Goal: Task Accomplishment & Management: Complete application form

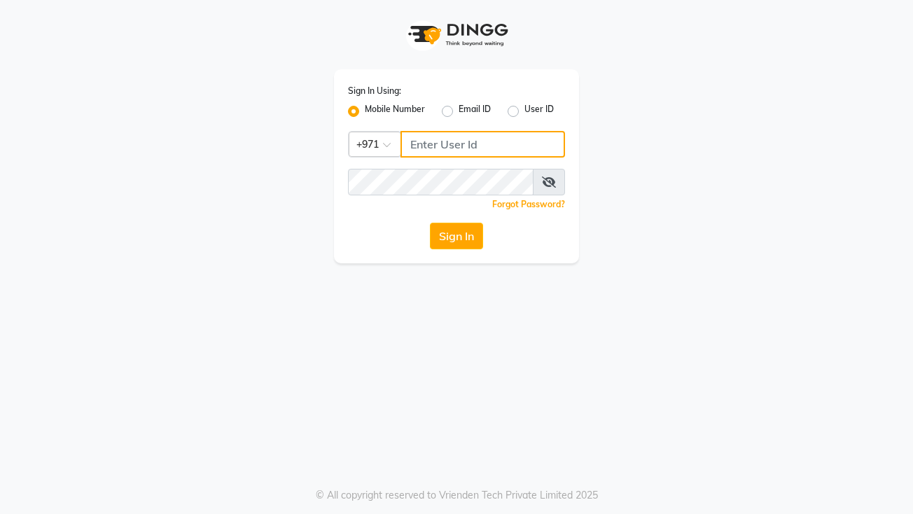
type input "522449802"
click at [464, 244] on button "Sign In" at bounding box center [456, 236] width 53 height 27
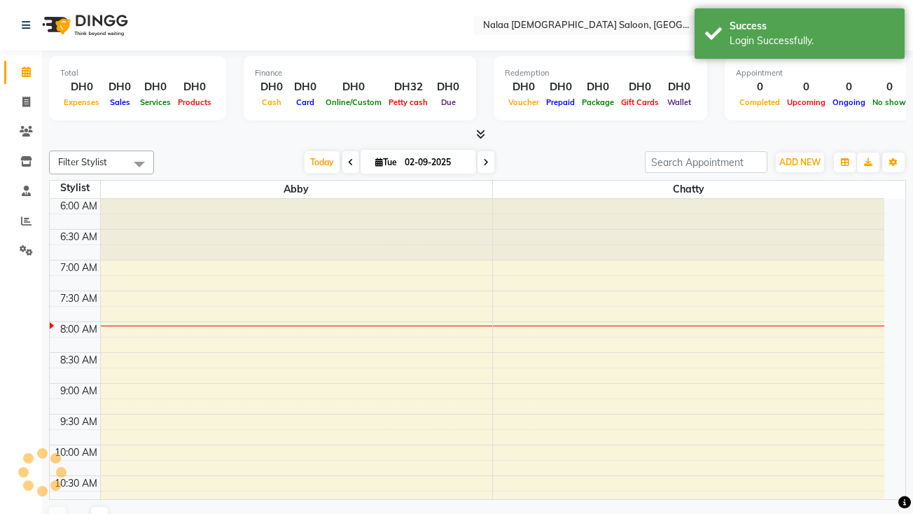
select select "en"
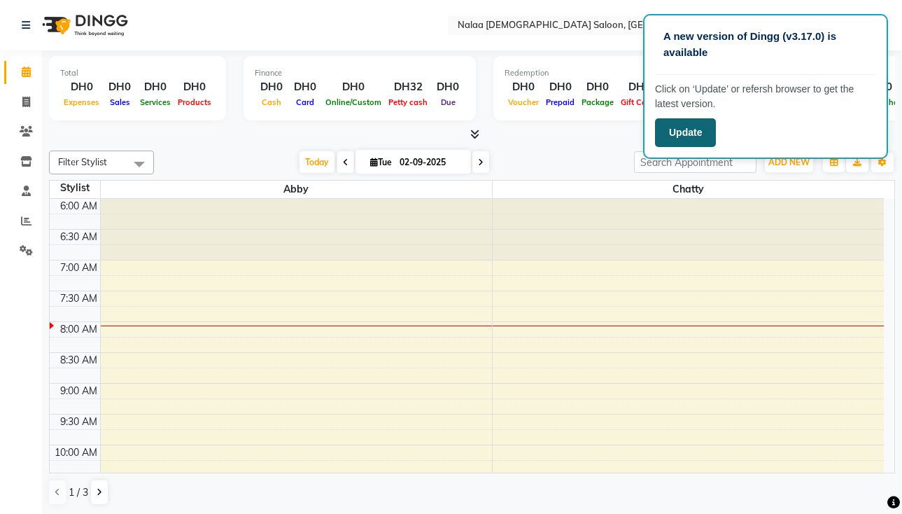
click at [689, 128] on button "Update" at bounding box center [685, 132] width 61 height 29
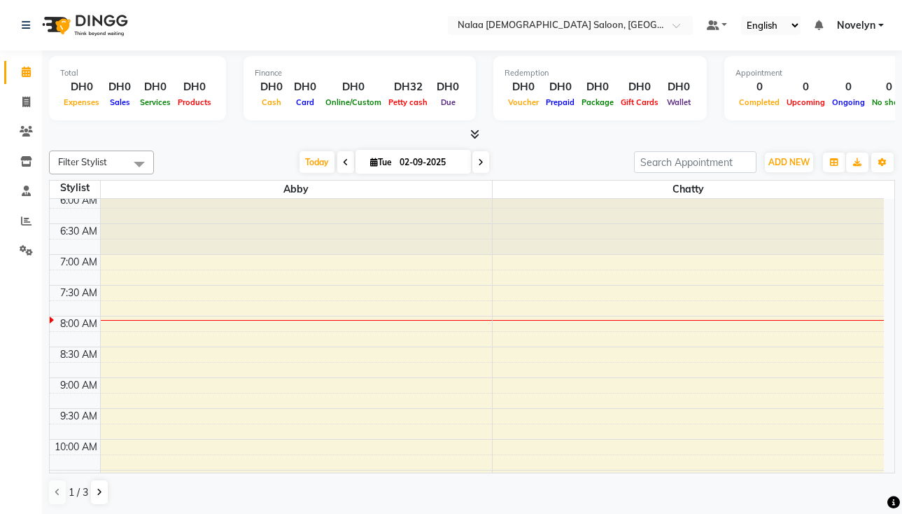
click at [370, 160] on icon at bounding box center [374, 161] width 8 height 9
select select "9"
select select "2025"
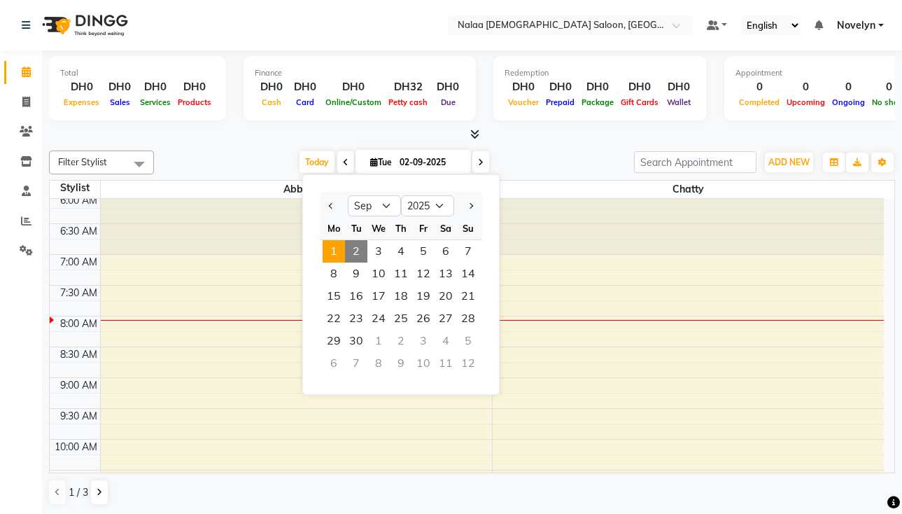
click at [336, 257] on span "1" at bounding box center [334, 251] width 22 height 22
type input "[DATE]"
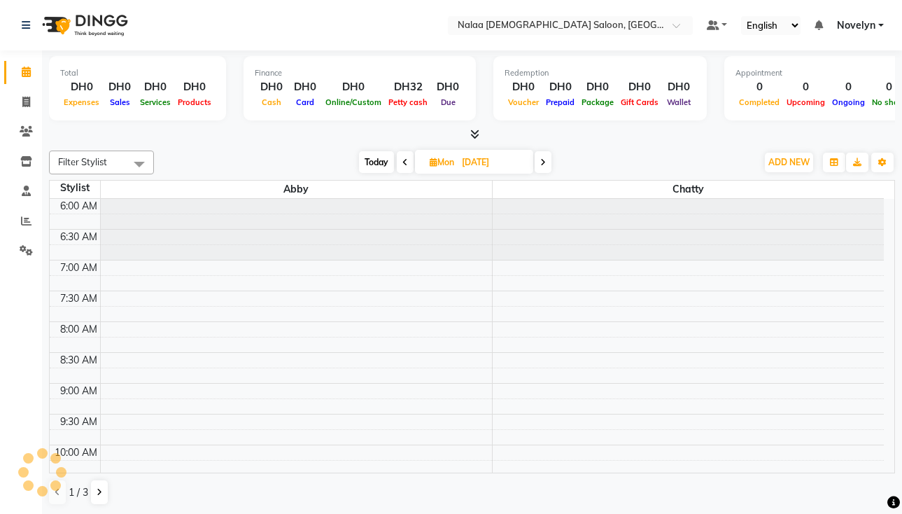
scroll to position [124, 0]
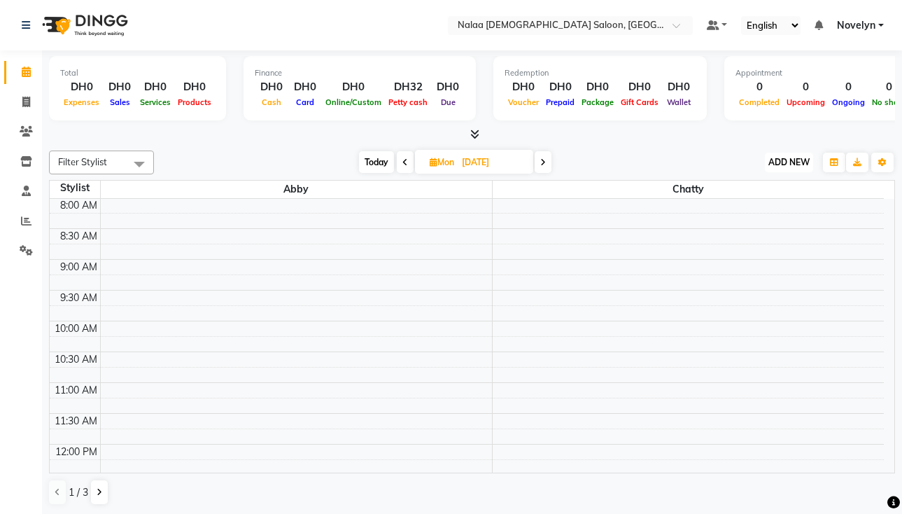
click at [792, 158] on span "ADD NEW" at bounding box center [788, 162] width 41 height 10
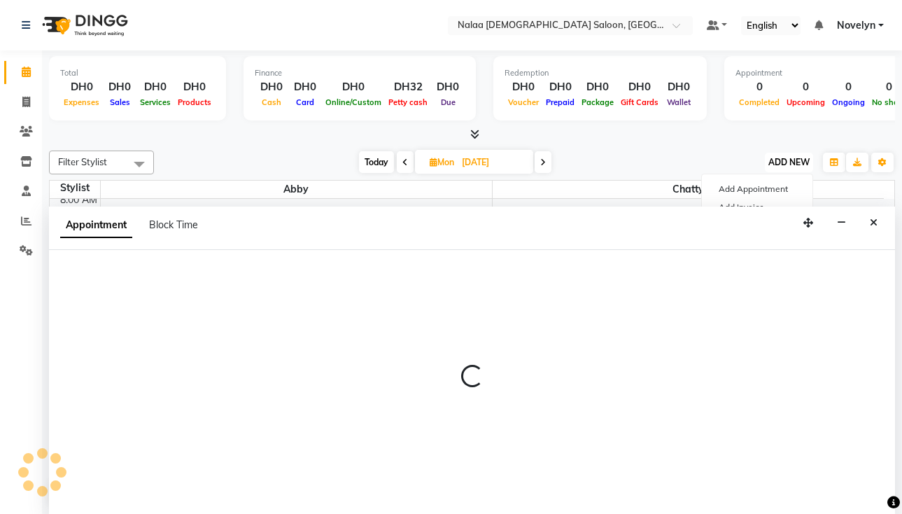
scroll to position [1, 0]
select select "66426"
select select "tentative"
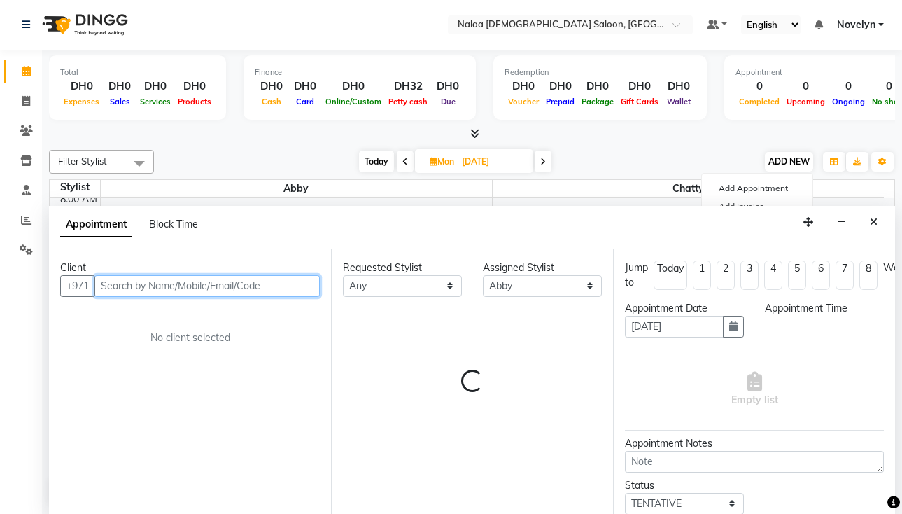
select select "525"
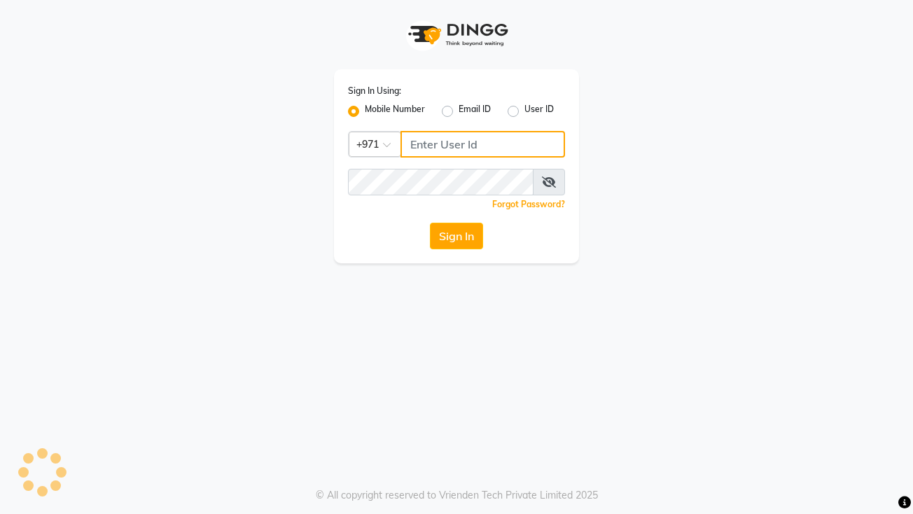
type input "522449802"
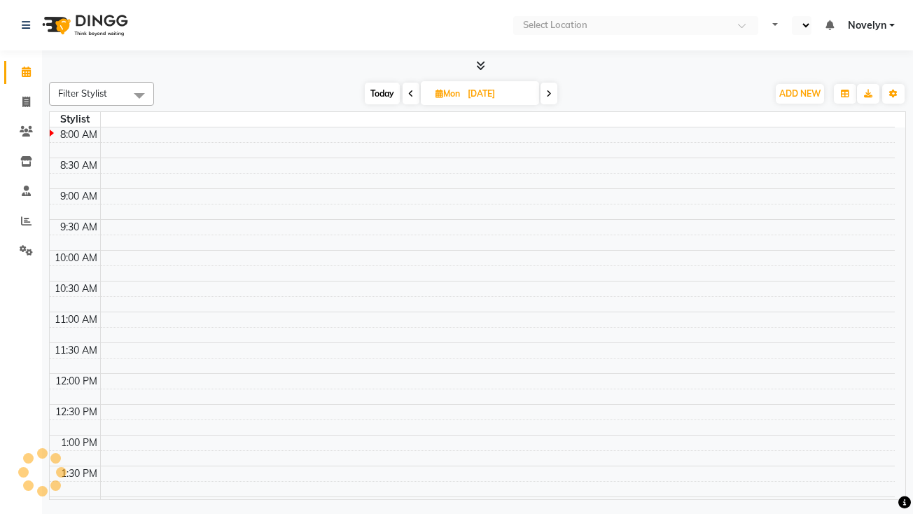
click at [459, 231] on td at bounding box center [497, 226] width 794 height 15
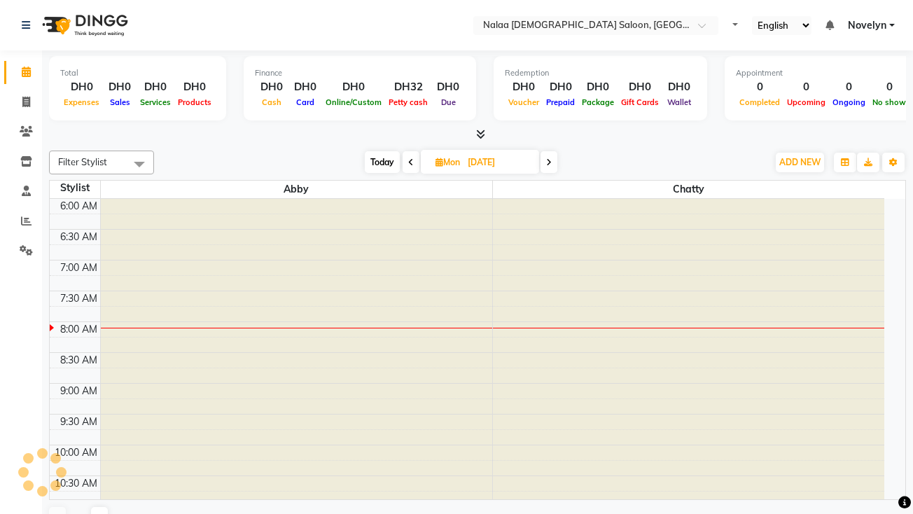
select select "en"
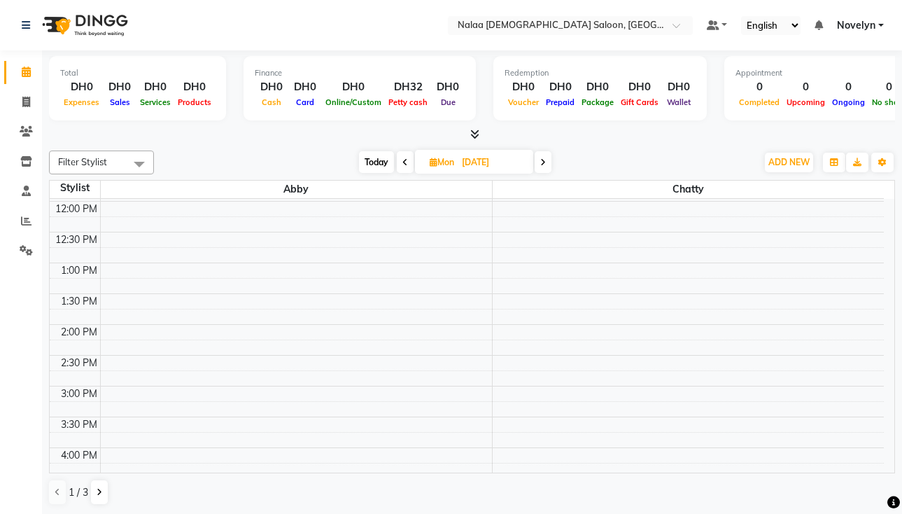
scroll to position [465, 0]
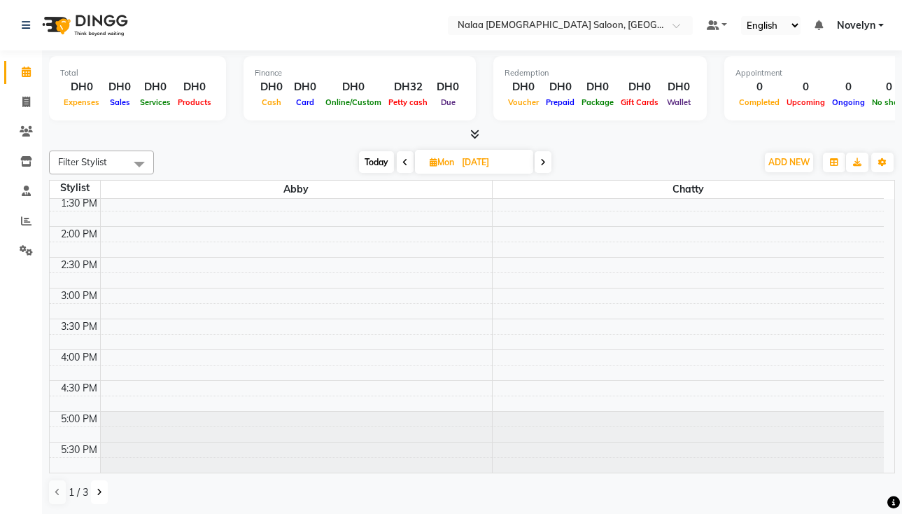
click at [94, 500] on button at bounding box center [99, 492] width 17 height 24
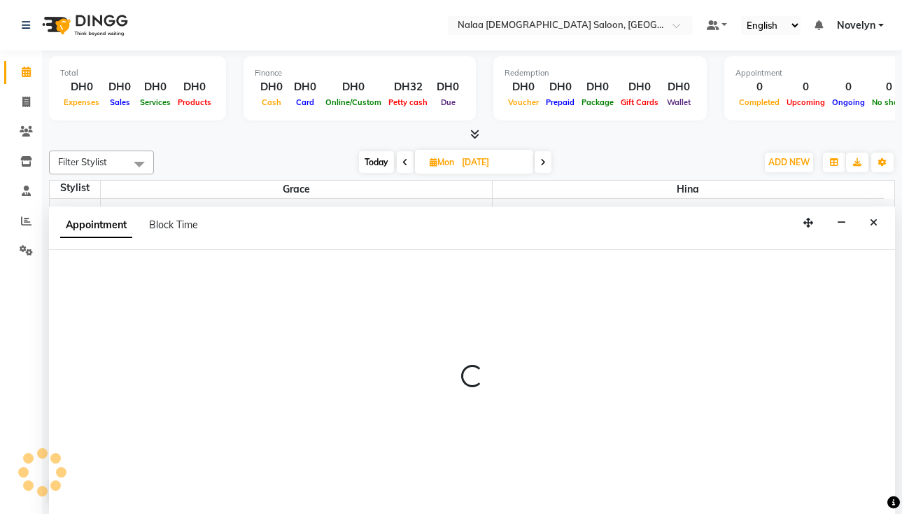
scroll to position [1, 0]
select select "90550"
select select "tentative"
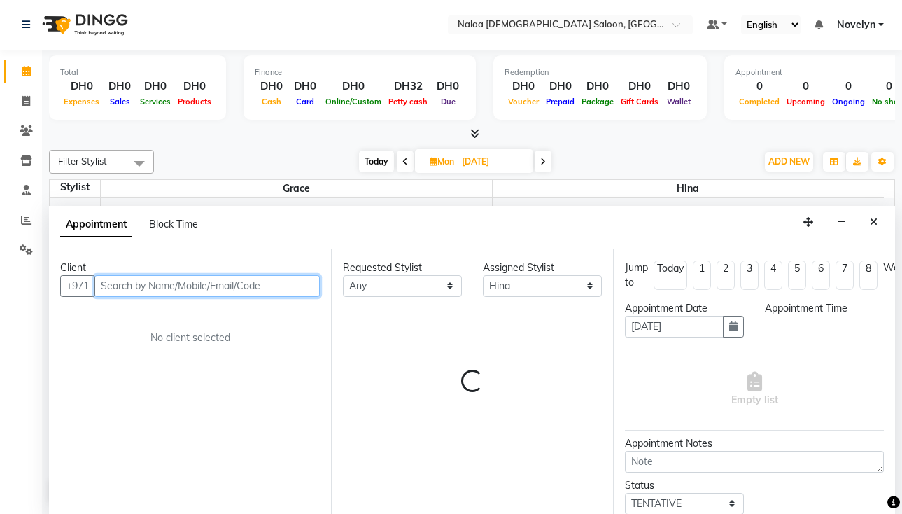
select select "810"
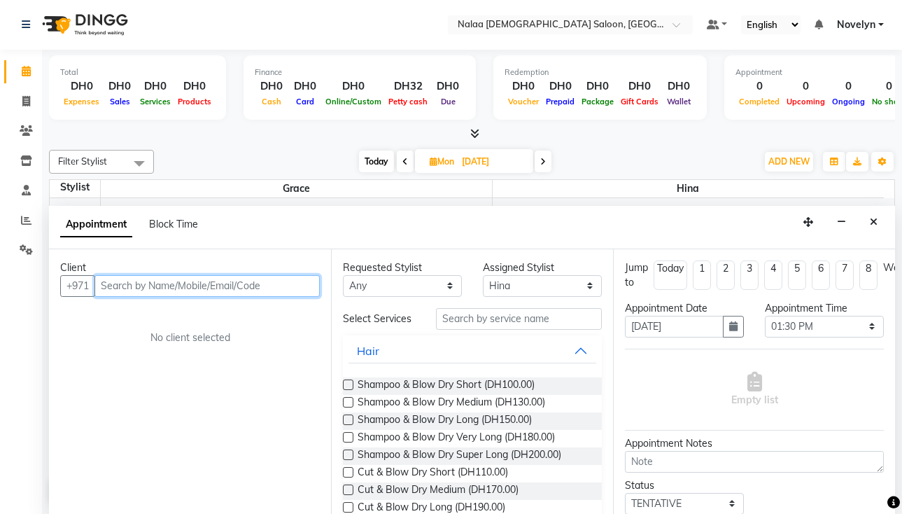
scroll to position [425, 0]
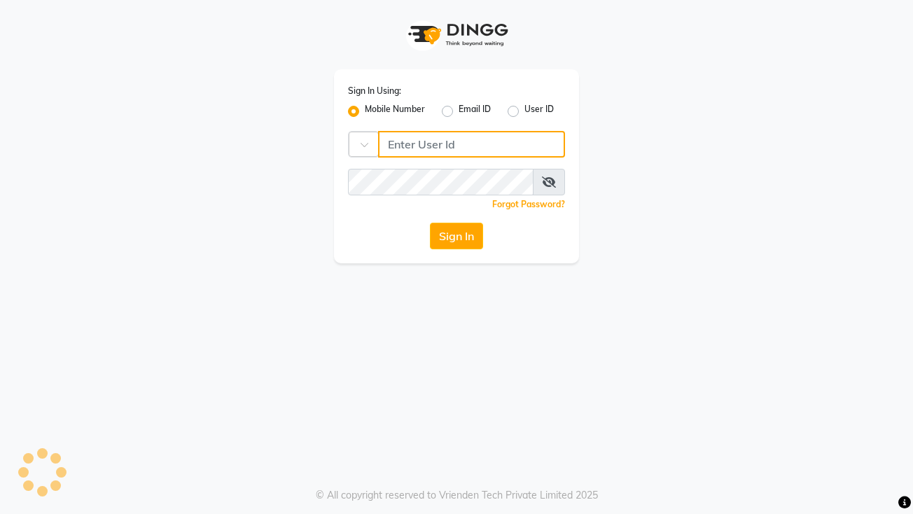
type input "522449802"
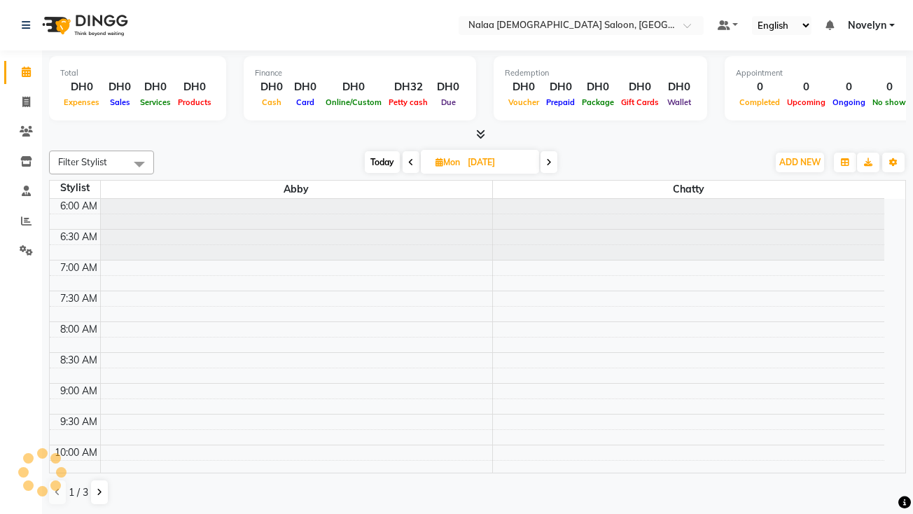
select select "en"
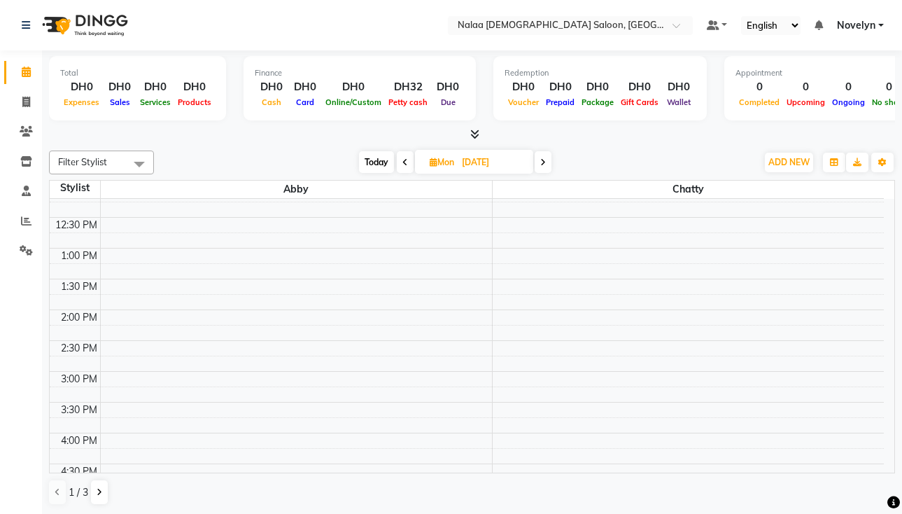
scroll to position [392, 0]
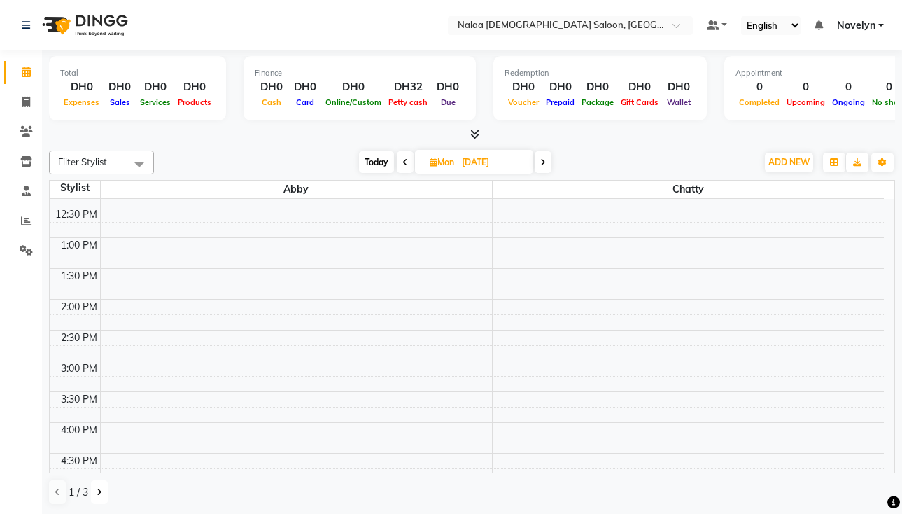
click at [99, 501] on button at bounding box center [99, 492] width 17 height 24
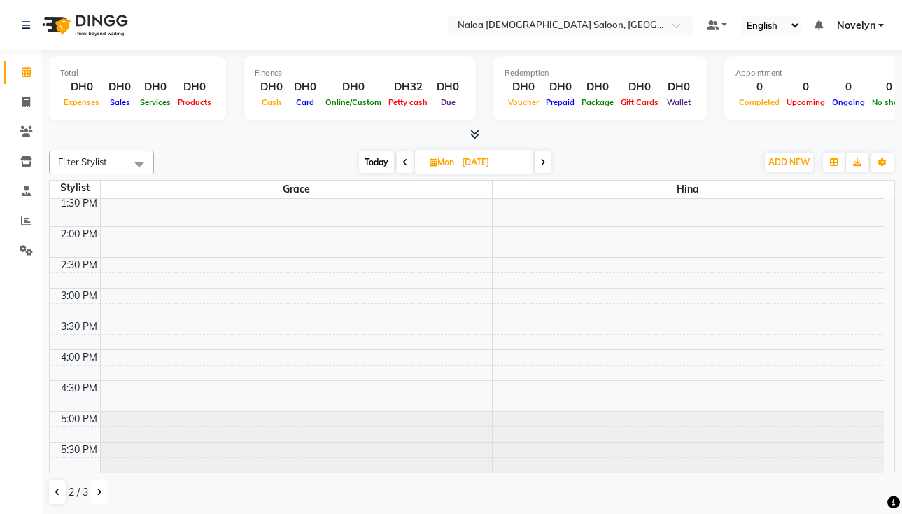
scroll to position [1, 0]
click at [897, 202] on div "Total DH0 Expenses DH0 Sales DH0 Services DH0 Products Finance DH0 Cash DH0 Car…" at bounding box center [472, 282] width 860 height 464
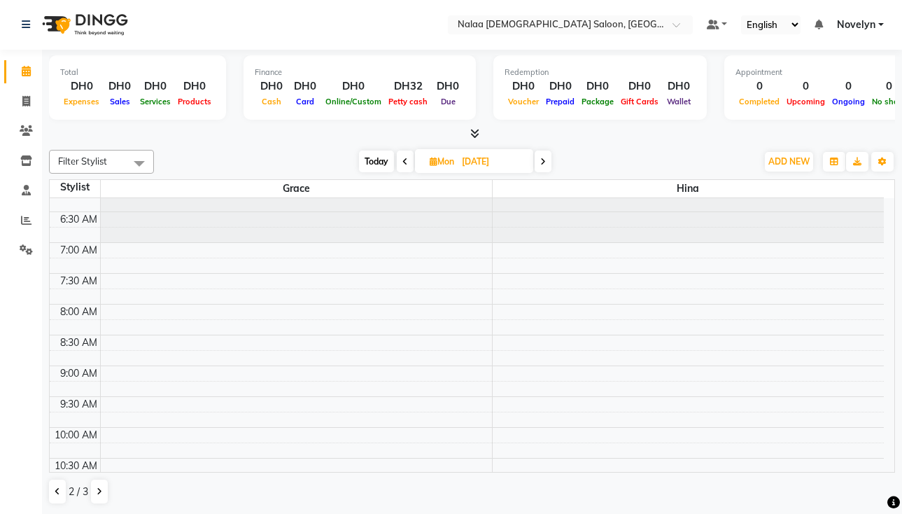
scroll to position [0, 0]
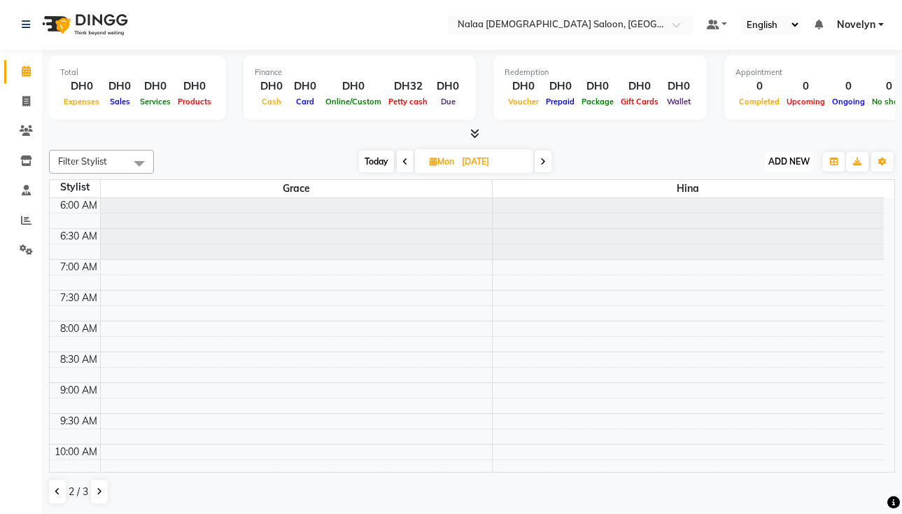
click at [787, 161] on span "ADD NEW" at bounding box center [788, 161] width 41 height 10
click at [777, 188] on button "Add Appointment" at bounding box center [757, 188] width 111 height 18
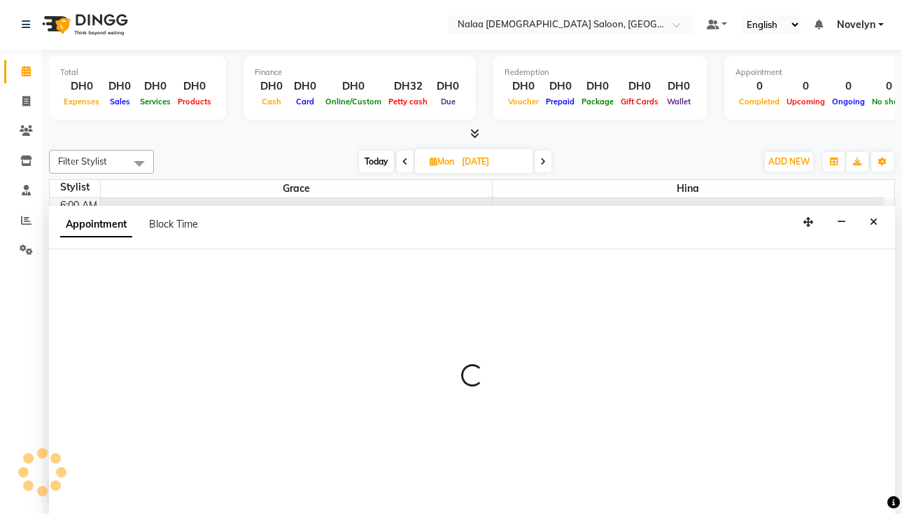
select select "420"
select select "tentative"
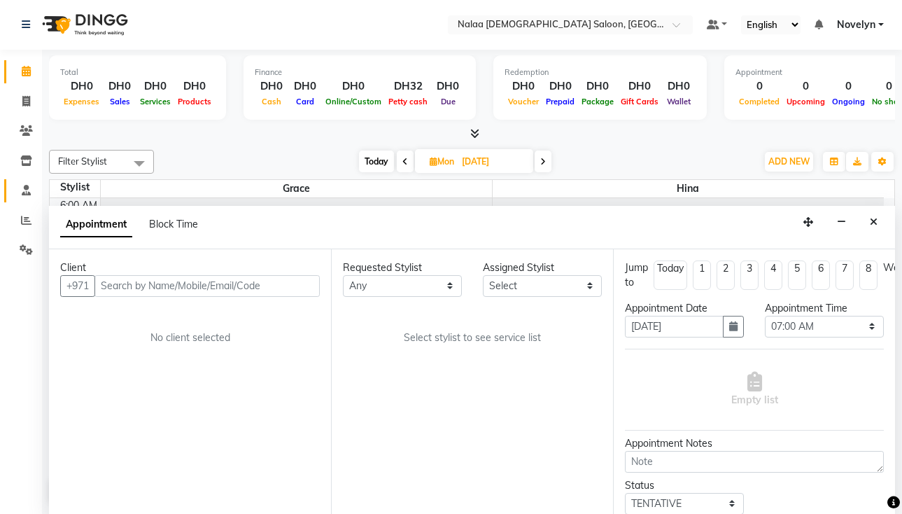
click at [25, 202] on link "Staff" at bounding box center [21, 190] width 34 height 23
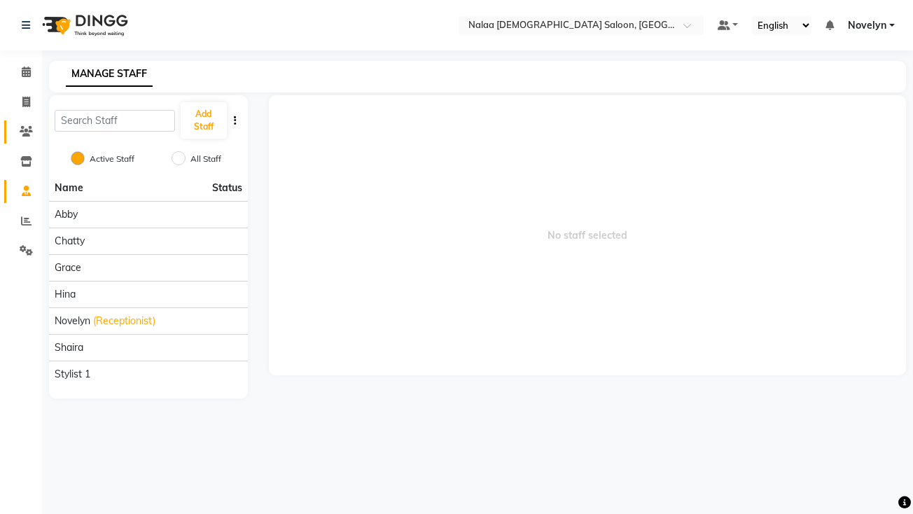
click at [27, 127] on icon at bounding box center [26, 131] width 13 height 10
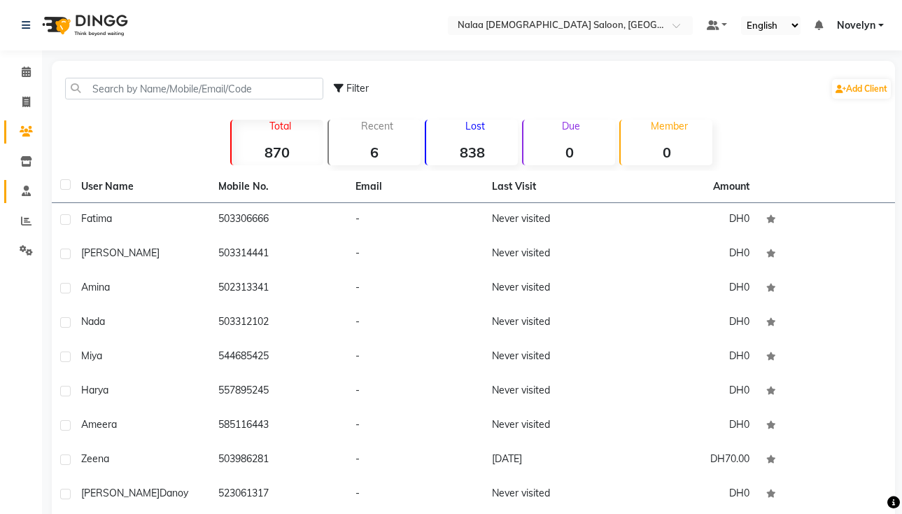
click at [26, 191] on icon at bounding box center [26, 190] width 9 height 10
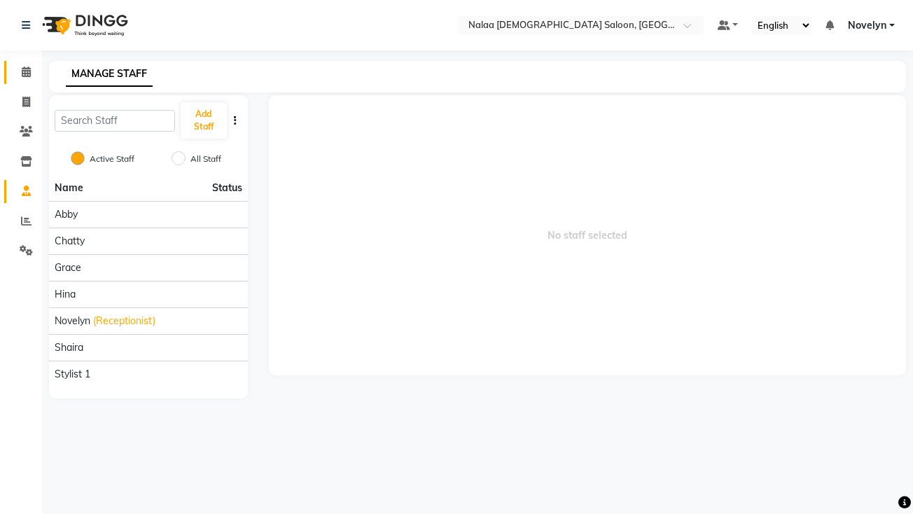
click at [26, 71] on icon at bounding box center [26, 71] width 9 height 10
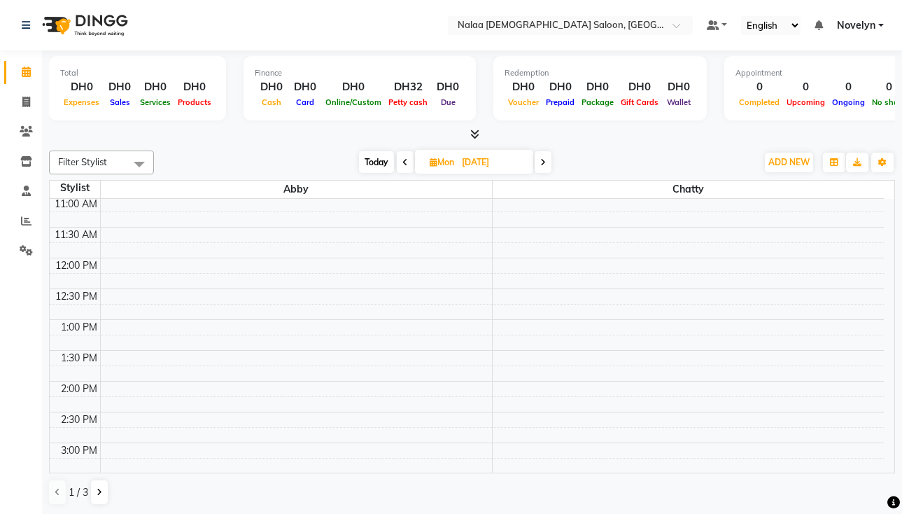
scroll to position [221, 0]
click at [791, 164] on span "ADD NEW" at bounding box center [788, 162] width 41 height 10
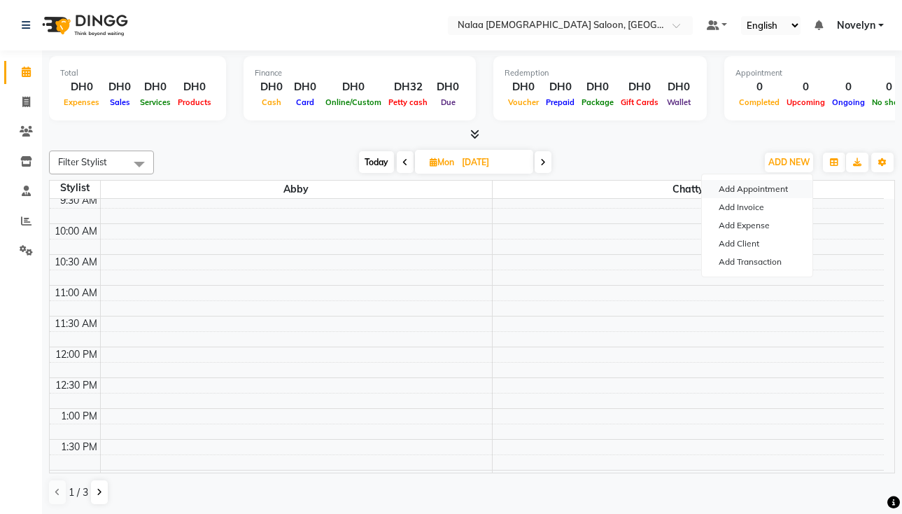
click at [782, 188] on button "Add Appointment" at bounding box center [757, 189] width 111 height 18
select select "tentative"
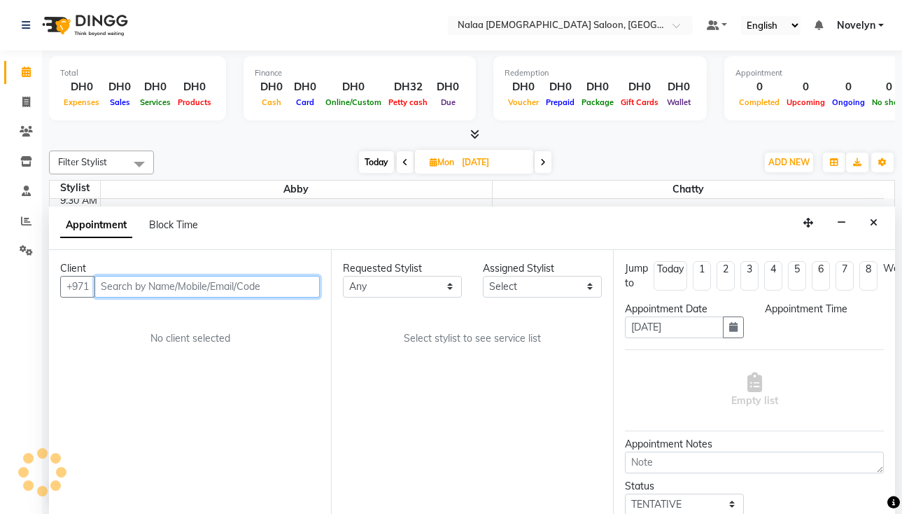
select select "420"
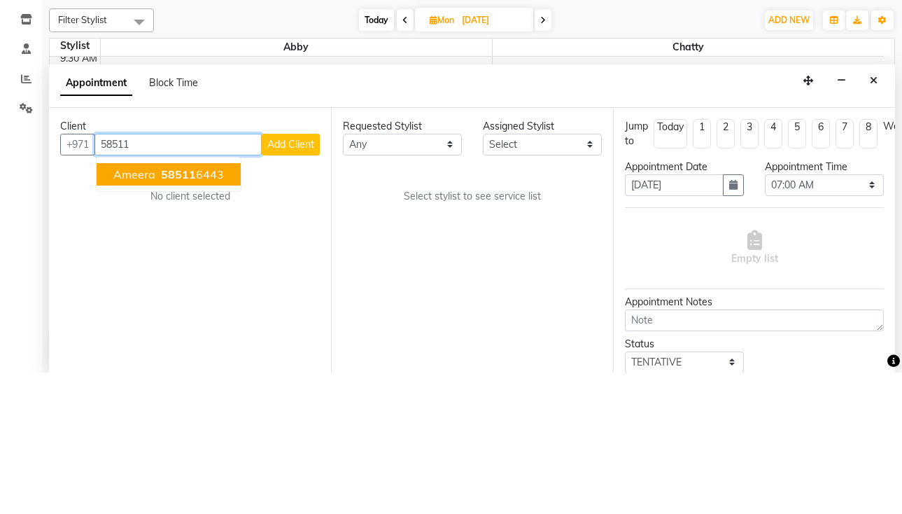
click at [204, 316] on ngb-highlight "58511 6443" at bounding box center [191, 316] width 66 height 14
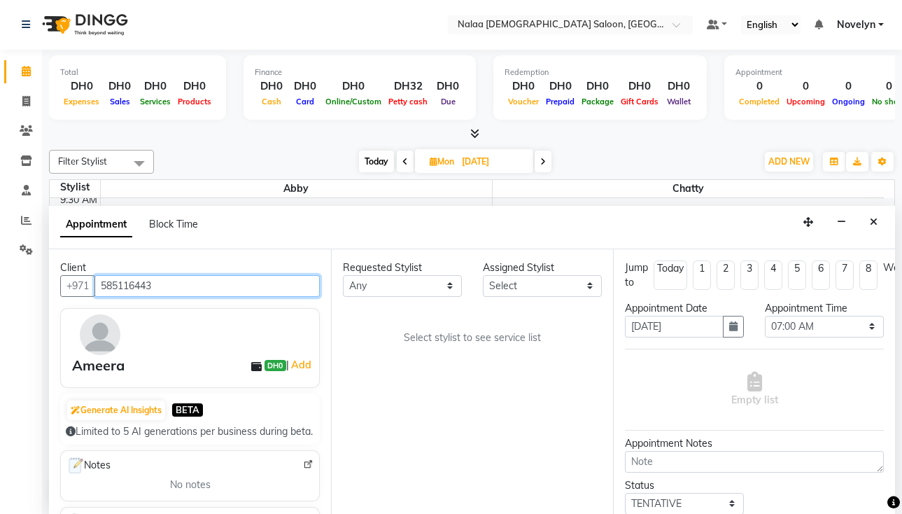
type input "585116443"
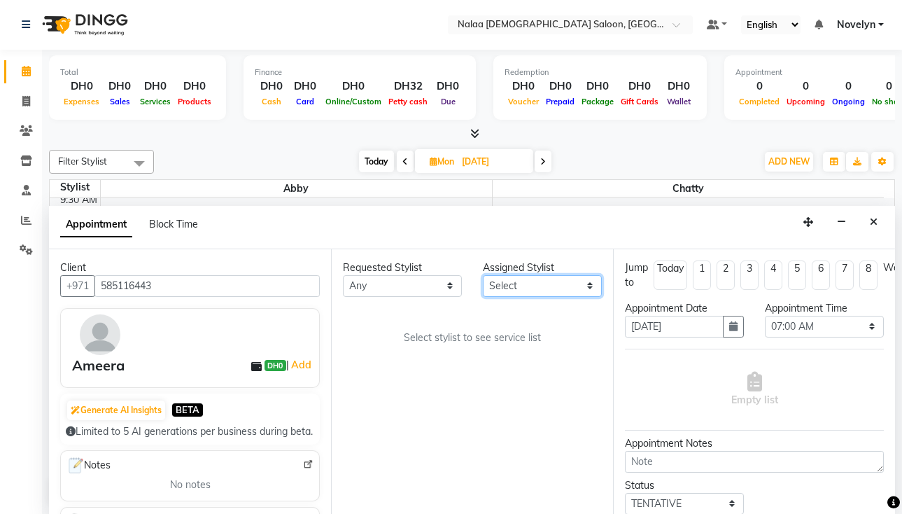
click at [594, 288] on select "Select Abby Chatty Grace Hina Shaira Stylist 1" at bounding box center [542, 286] width 119 height 22
click at [483, 275] on select "Select Abby Chatty Grace Hina Shaira Stylist 1" at bounding box center [542, 286] width 119 height 22
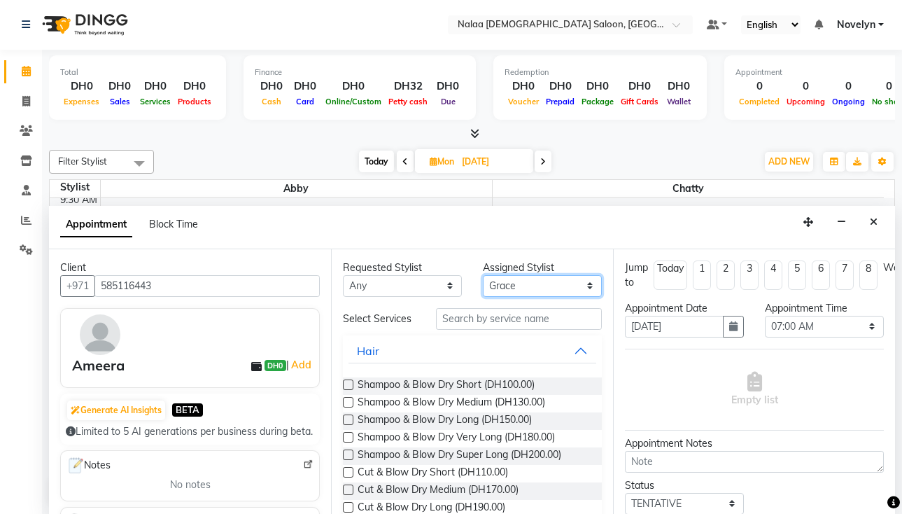
click at [589, 282] on select "Select Abby Chatty Grace Hina Shaira Stylist 1" at bounding box center [542, 286] width 119 height 22
select select "90525"
click at [483, 275] on select "Select Abby Chatty Grace Hina Shaira Stylist 1" at bounding box center [542, 286] width 119 height 22
click at [857, 327] on select "Select 07:00 AM 07:05 AM 07:10 AM 07:15 AM 07:20 AM 07:25 AM 07:30 AM 07:35 AM …" at bounding box center [824, 327] width 119 height 22
select select "670"
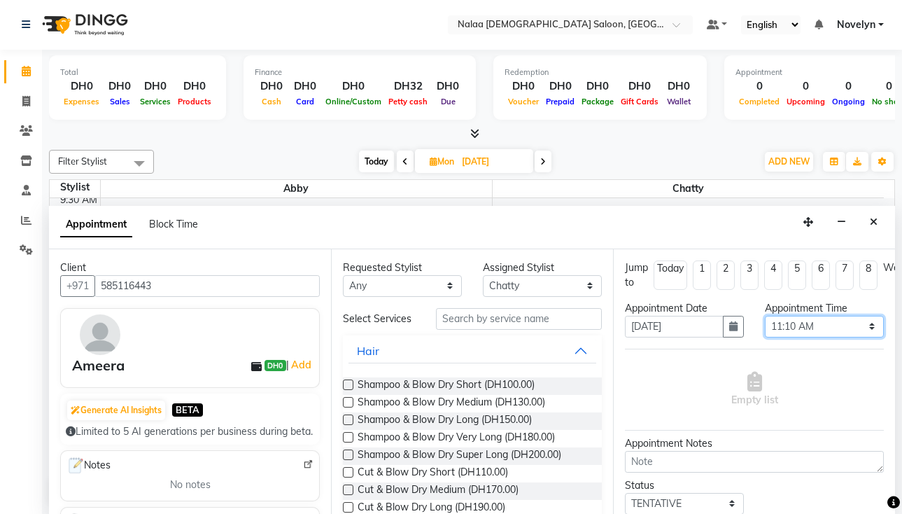
click at [765, 316] on select "Select 07:00 AM 07:05 AM 07:10 AM 07:15 AM 07:20 AM 07:25 AM 07:30 AM 07:35 AM …" at bounding box center [824, 327] width 119 height 22
click at [571, 349] on button "Hair" at bounding box center [472, 350] width 248 height 25
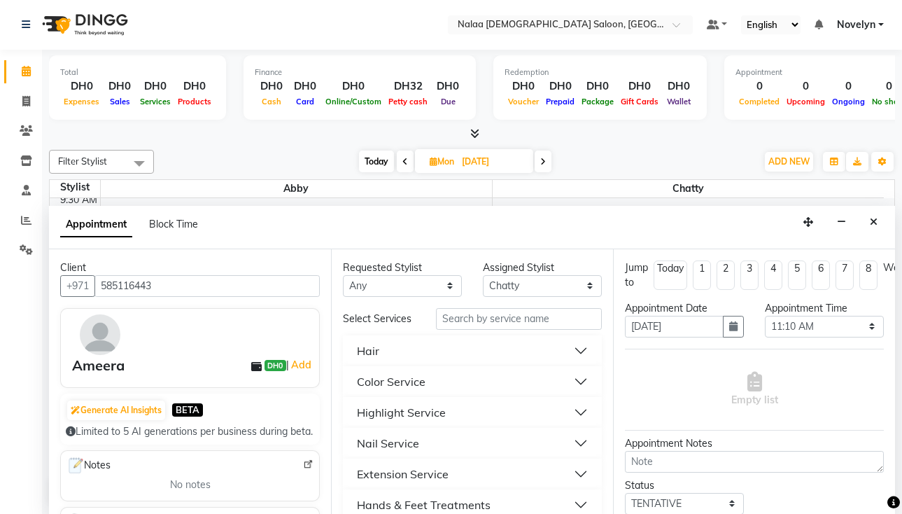
click at [471, 465] on button "Extension Service" at bounding box center [472, 473] width 248 height 25
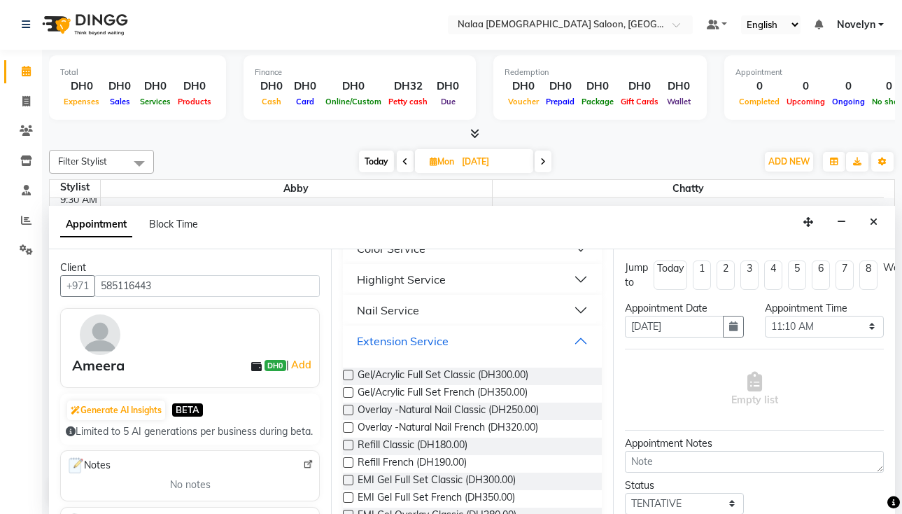
scroll to position [129, 0]
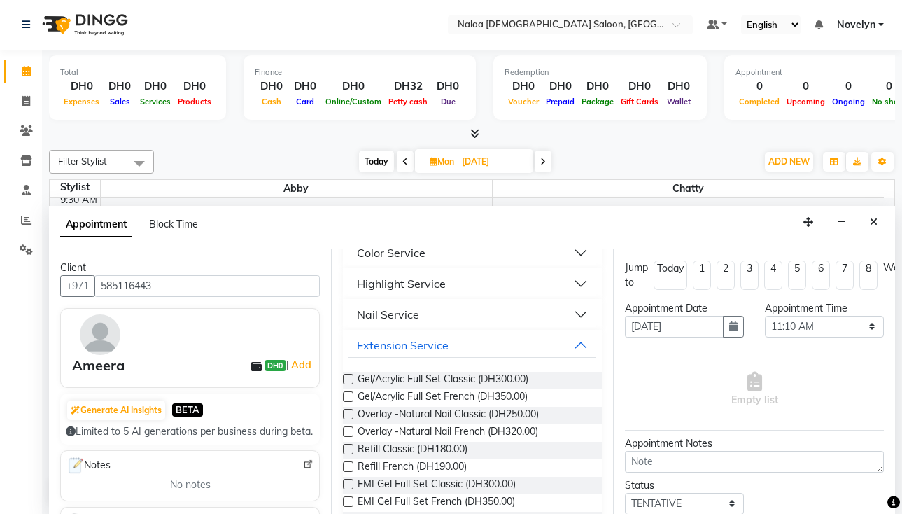
click at [500, 316] on button "Nail Service" at bounding box center [472, 314] width 248 height 25
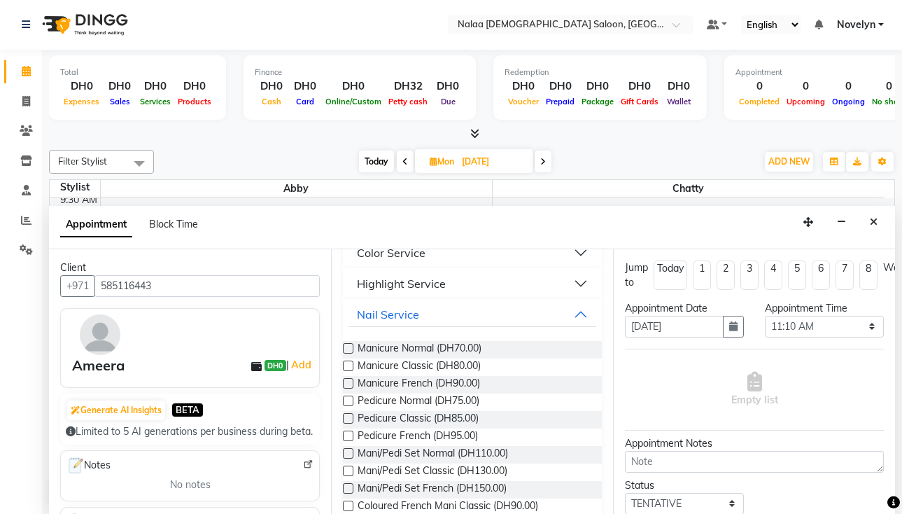
click at [349, 365] on label at bounding box center [348, 365] width 10 height 10
click at [349, 365] on input "checkbox" at bounding box center [347, 366] width 9 height 9
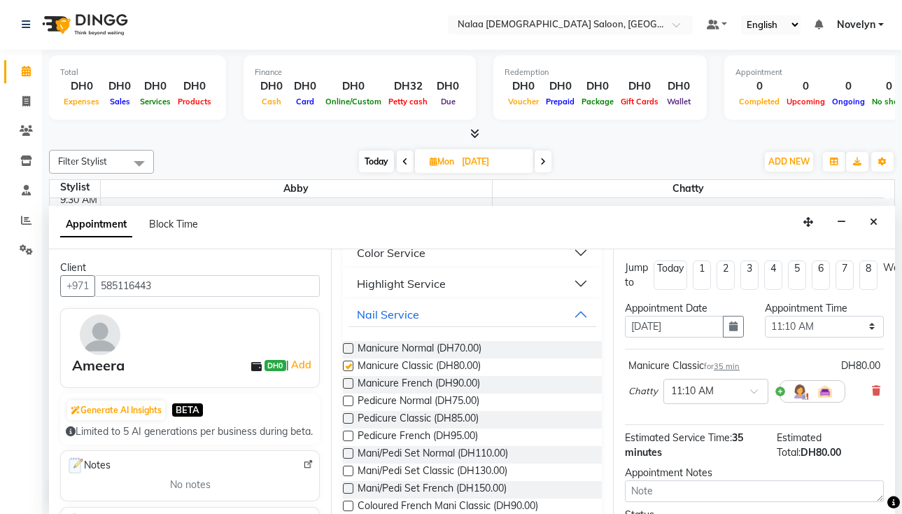
checkbox input "false"
click at [346, 343] on label at bounding box center [348, 348] width 10 height 10
click at [346, 345] on input "checkbox" at bounding box center [347, 349] width 9 height 9
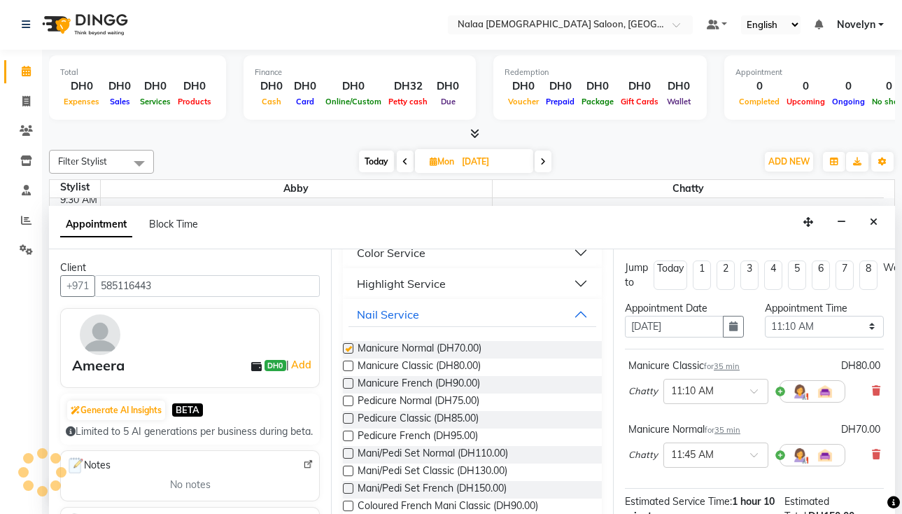
checkbox input "false"
click at [872, 388] on icon at bounding box center [876, 391] width 8 height 10
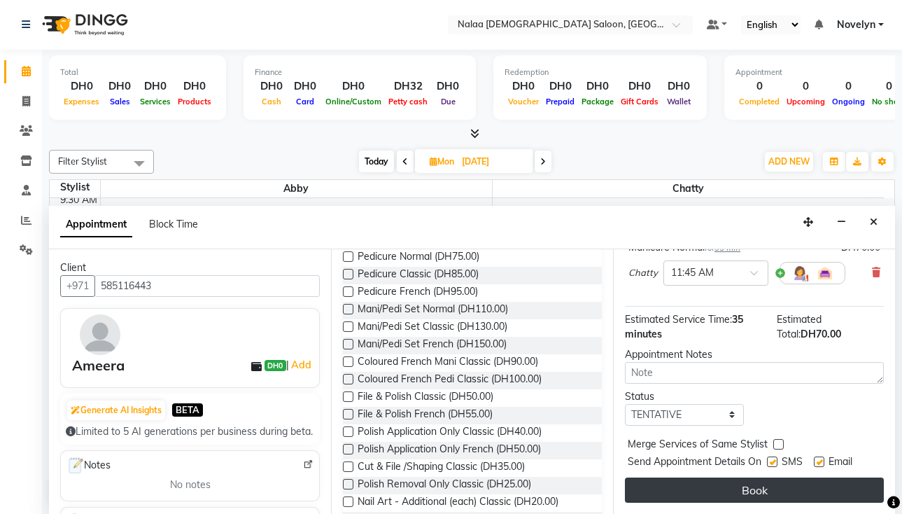
click at [798, 484] on button "Book" at bounding box center [754, 489] width 259 height 25
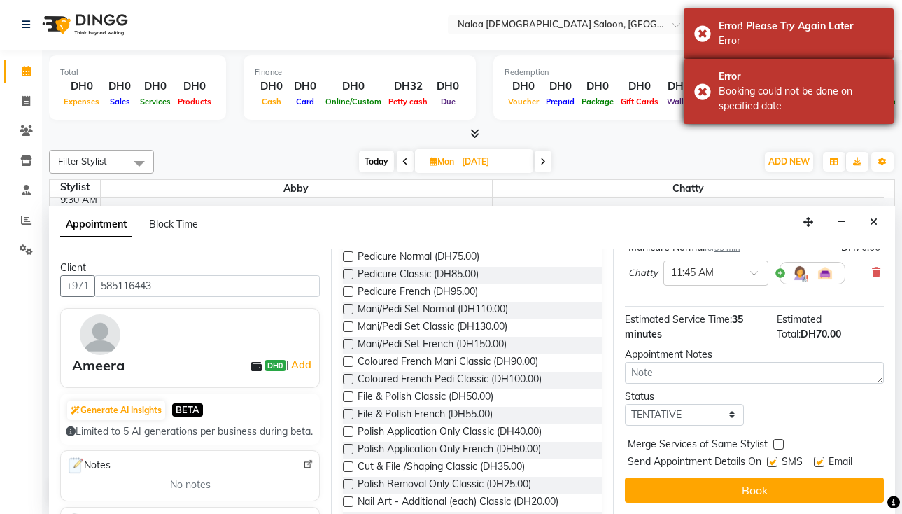
click at [708, 92] on div "Error Booking could not be done on specified date" at bounding box center [789, 91] width 210 height 65
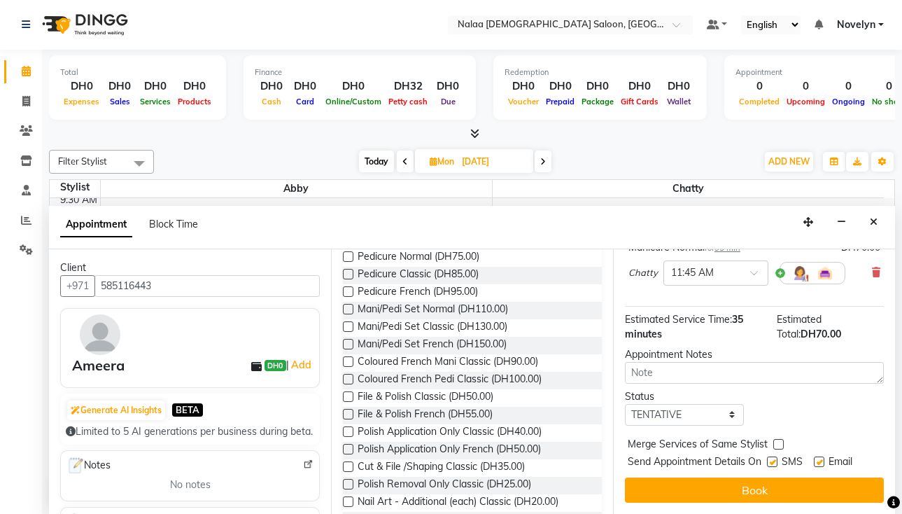
click at [704, 29] on div "Error! Please Try Again Later Error" at bounding box center [789, 33] width 210 height 50
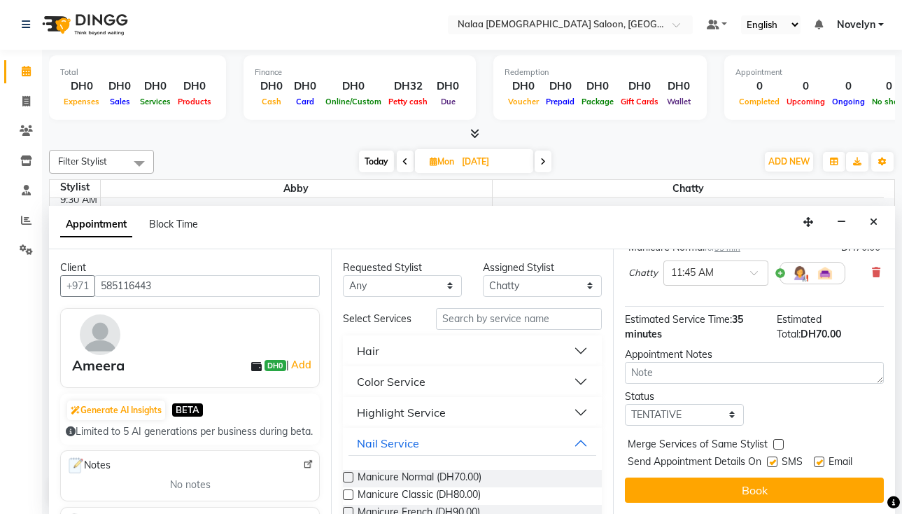
scroll to position [0, 0]
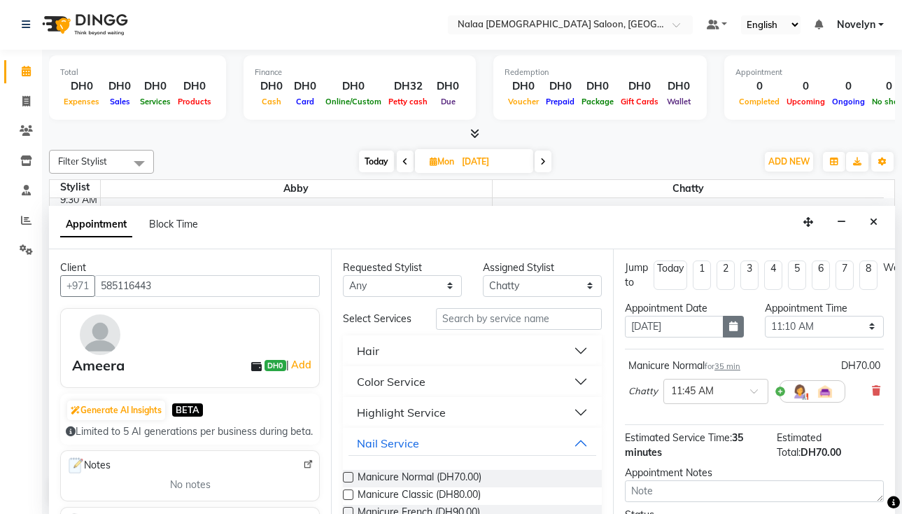
click at [729, 327] on icon "button" at bounding box center [733, 326] width 8 height 10
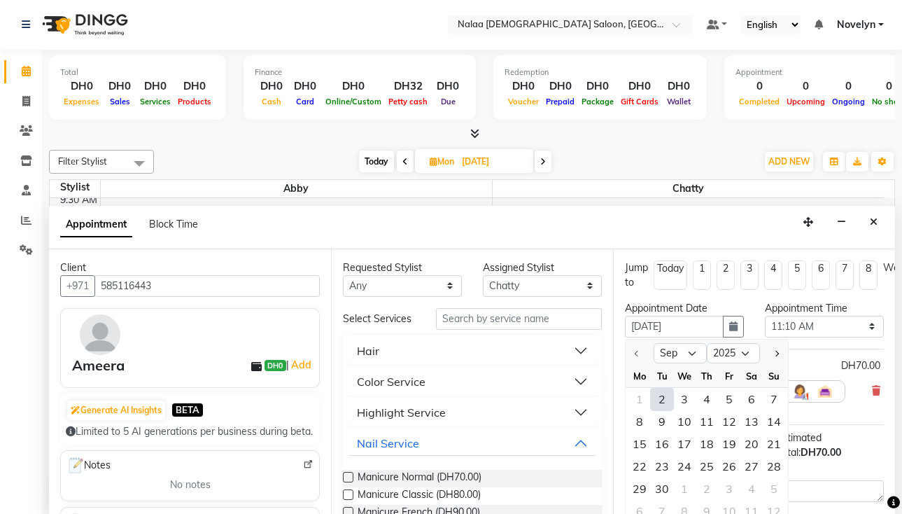
click at [651, 394] on div "2" at bounding box center [662, 399] width 22 height 22
type input "02-09-2025"
select select "670"
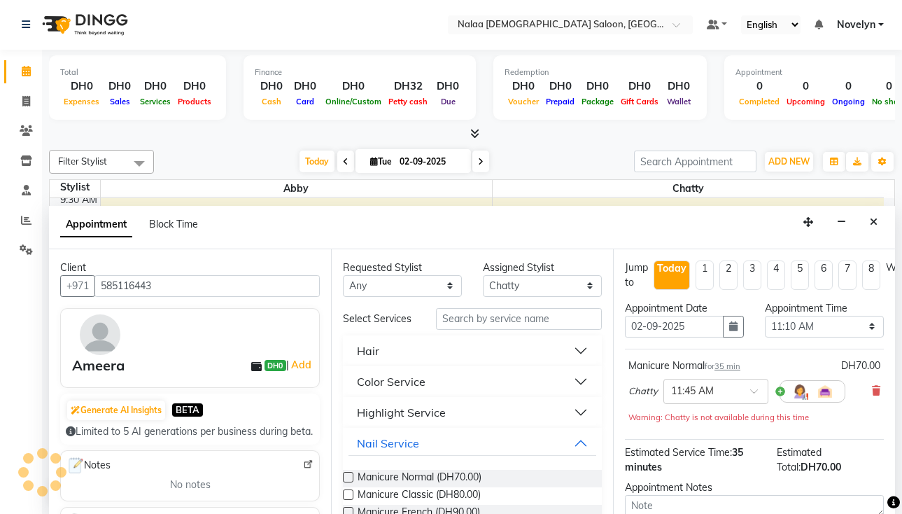
scroll to position [124, 0]
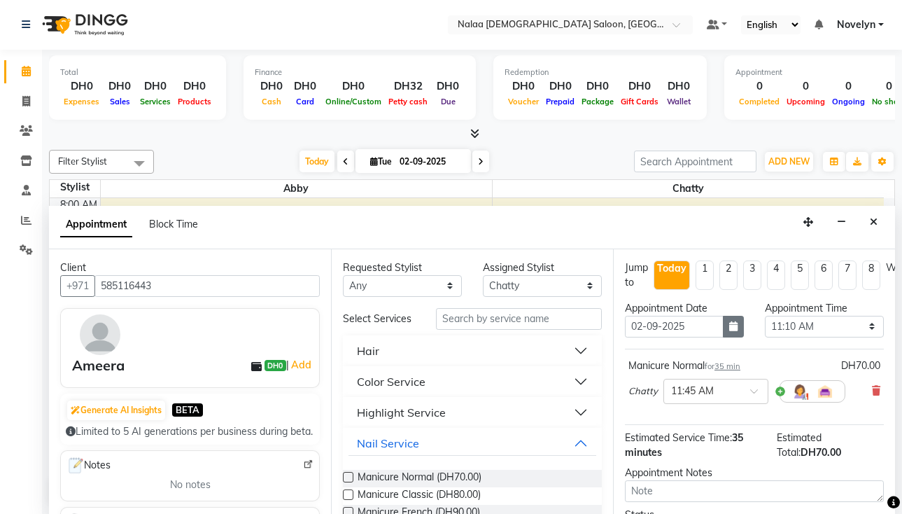
click at [729, 325] on icon "button" at bounding box center [733, 326] width 8 height 10
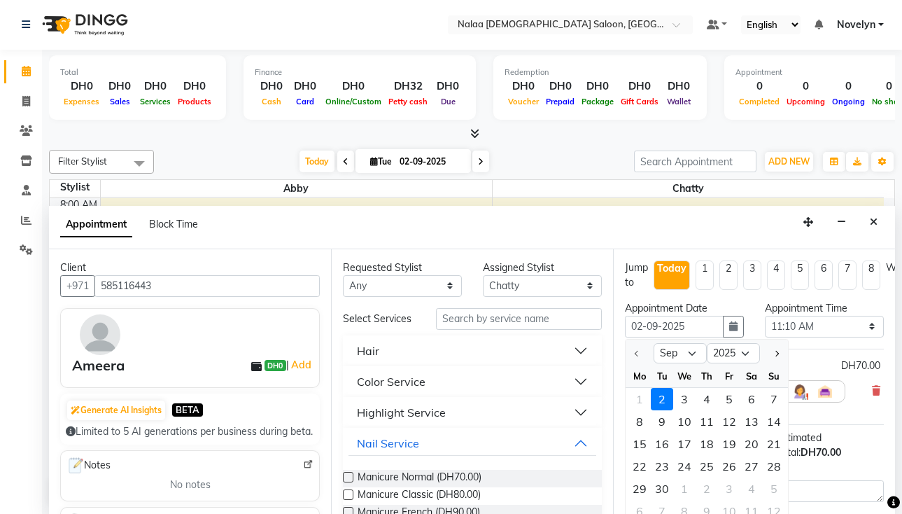
click at [651, 397] on div "2" at bounding box center [662, 399] width 22 height 22
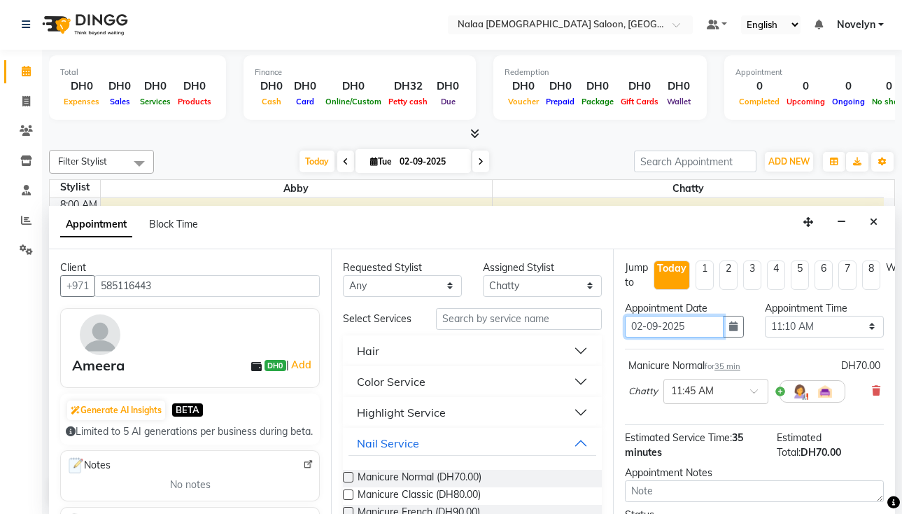
click at [671, 328] on input "02-09-2025" at bounding box center [674, 327] width 99 height 22
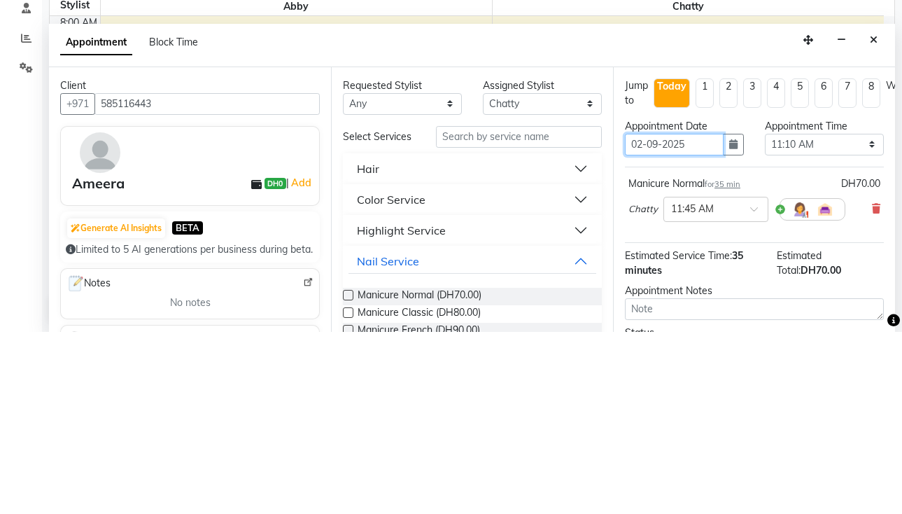
click at [643, 332] on input "02-09-2025" at bounding box center [674, 327] width 99 height 22
type input "[DATE]"
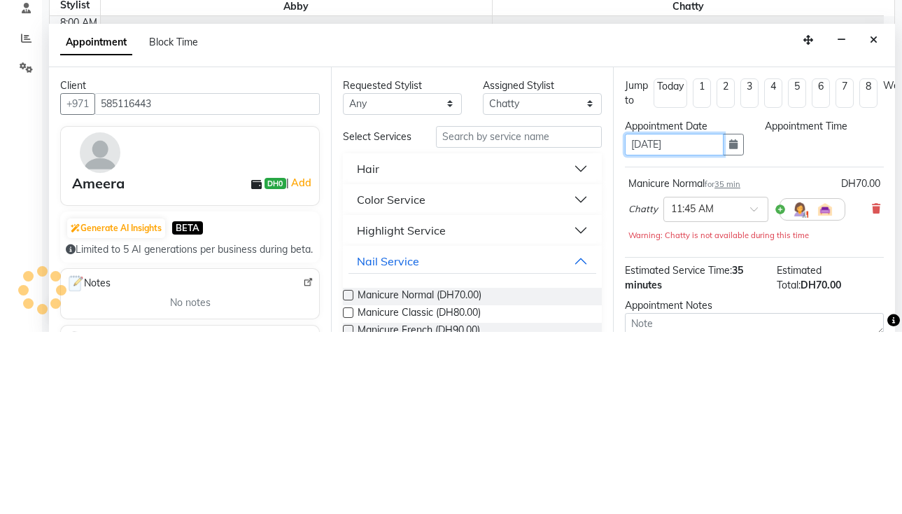
select select "670"
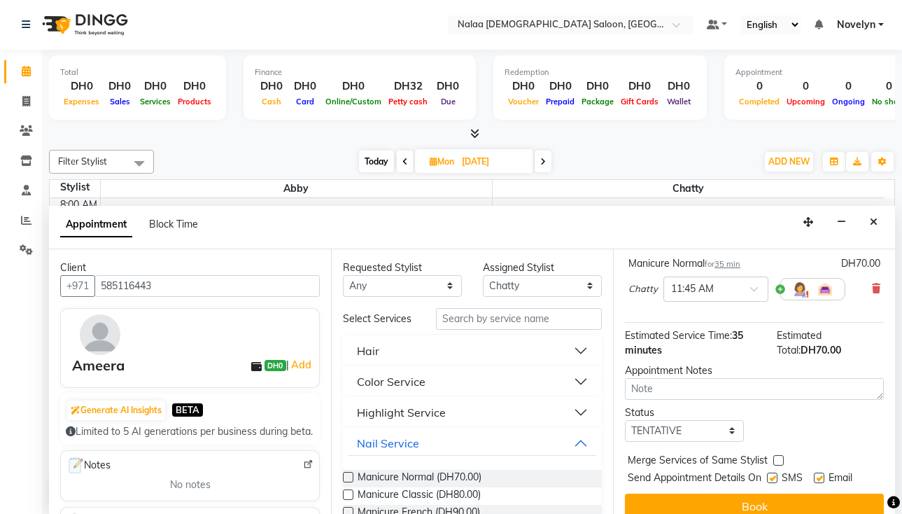
scroll to position [129, 0]
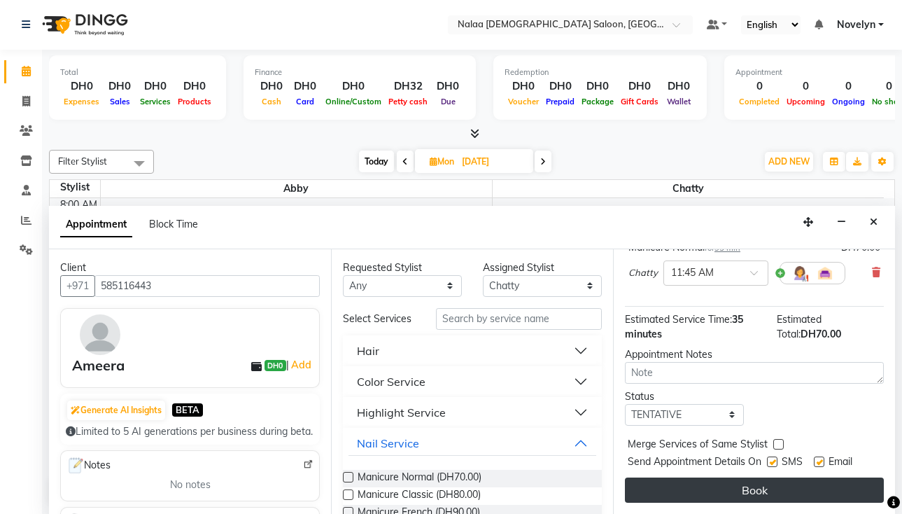
type input "[DATE]"
click at [803, 482] on button "Book" at bounding box center [754, 489] width 259 height 25
click at [786, 482] on button "Book" at bounding box center [754, 489] width 259 height 25
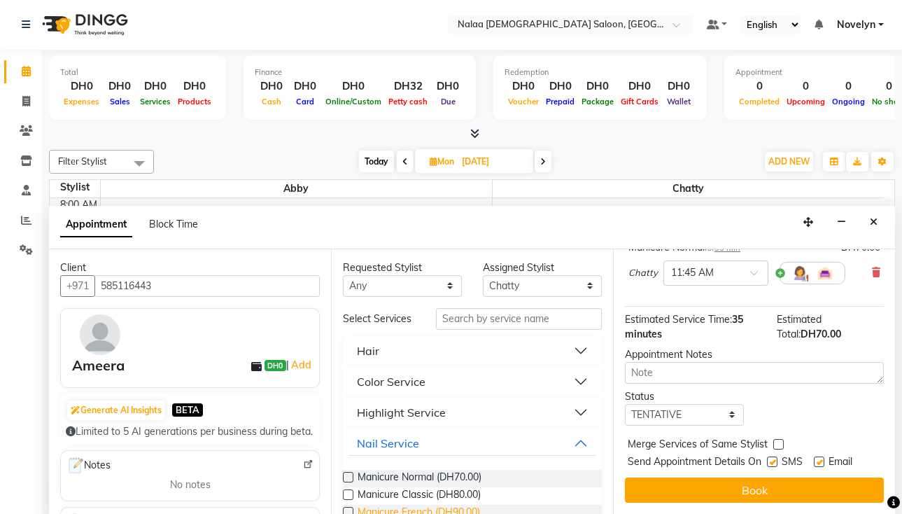
click at [407, 513] on span "Manicure French (DH90.00)" at bounding box center [419, 513] width 122 height 17
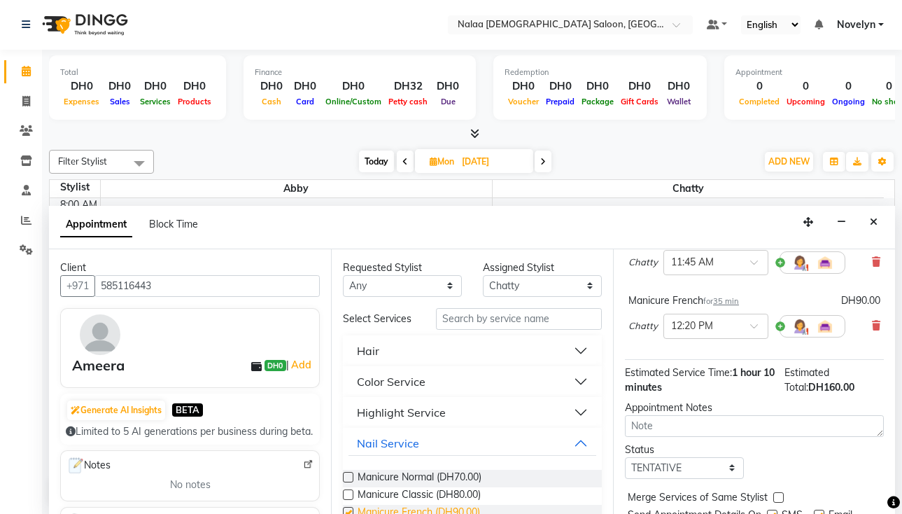
checkbox input "false"
click at [872, 325] on icon at bounding box center [876, 325] width 8 height 10
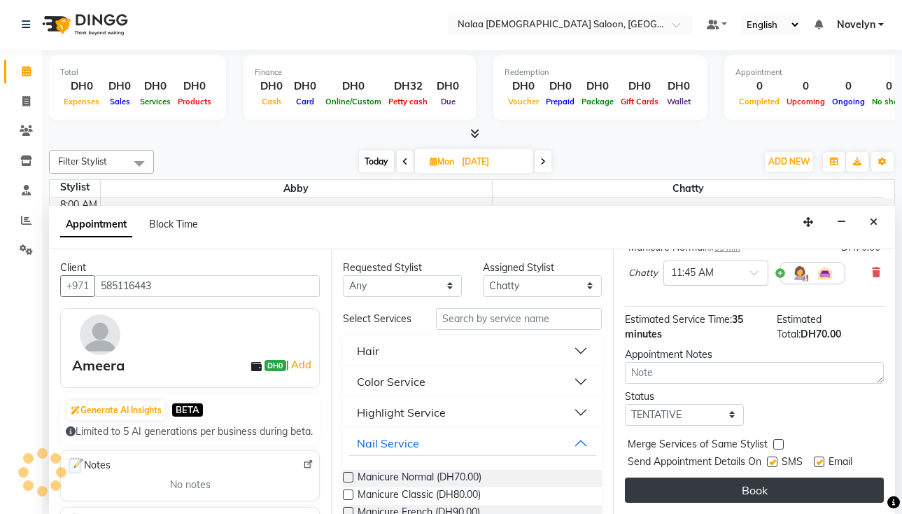
click at [790, 479] on button "Book" at bounding box center [754, 489] width 259 height 25
